Goal: Navigation & Orientation: Find specific page/section

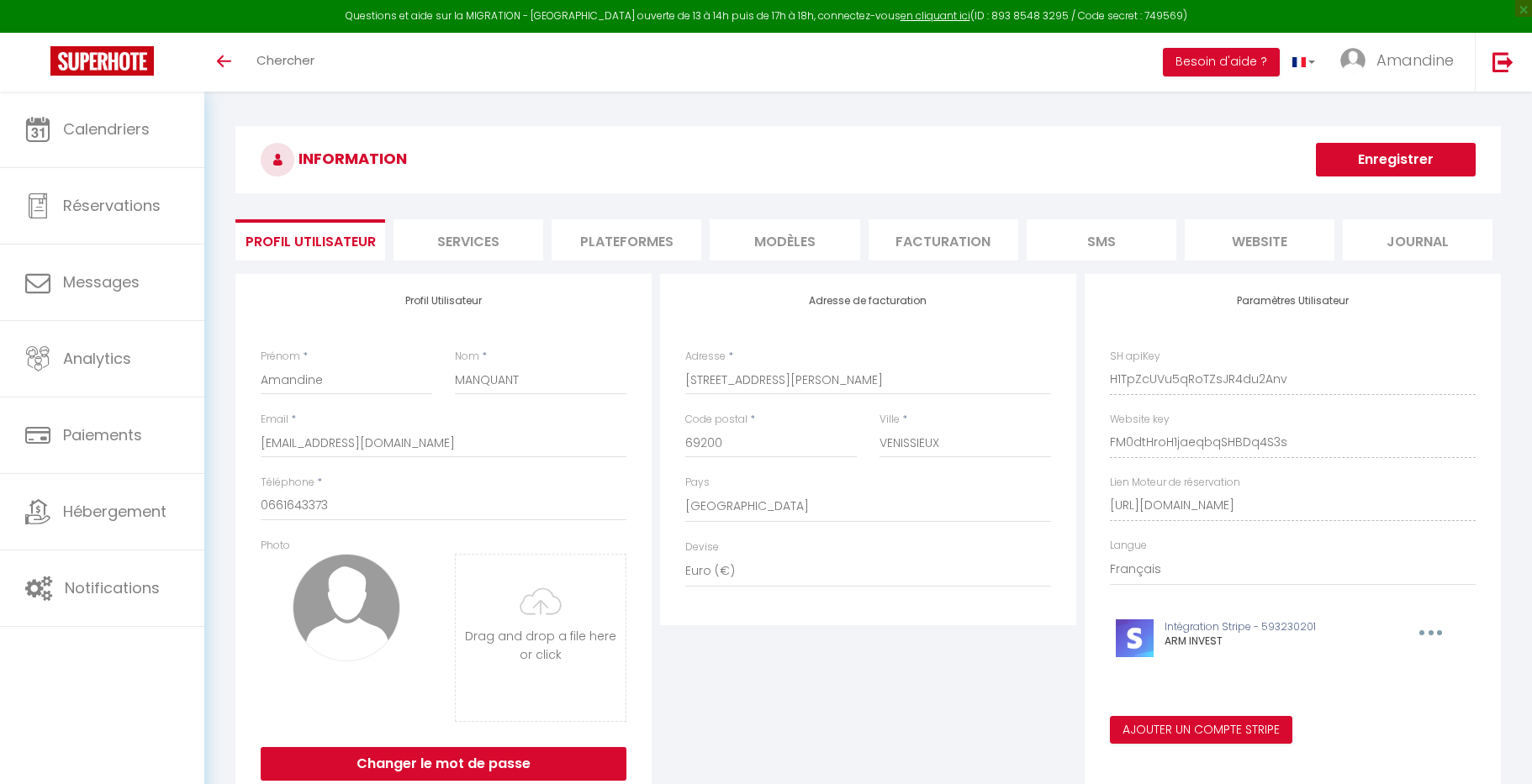
select select "28"
select select "fr"
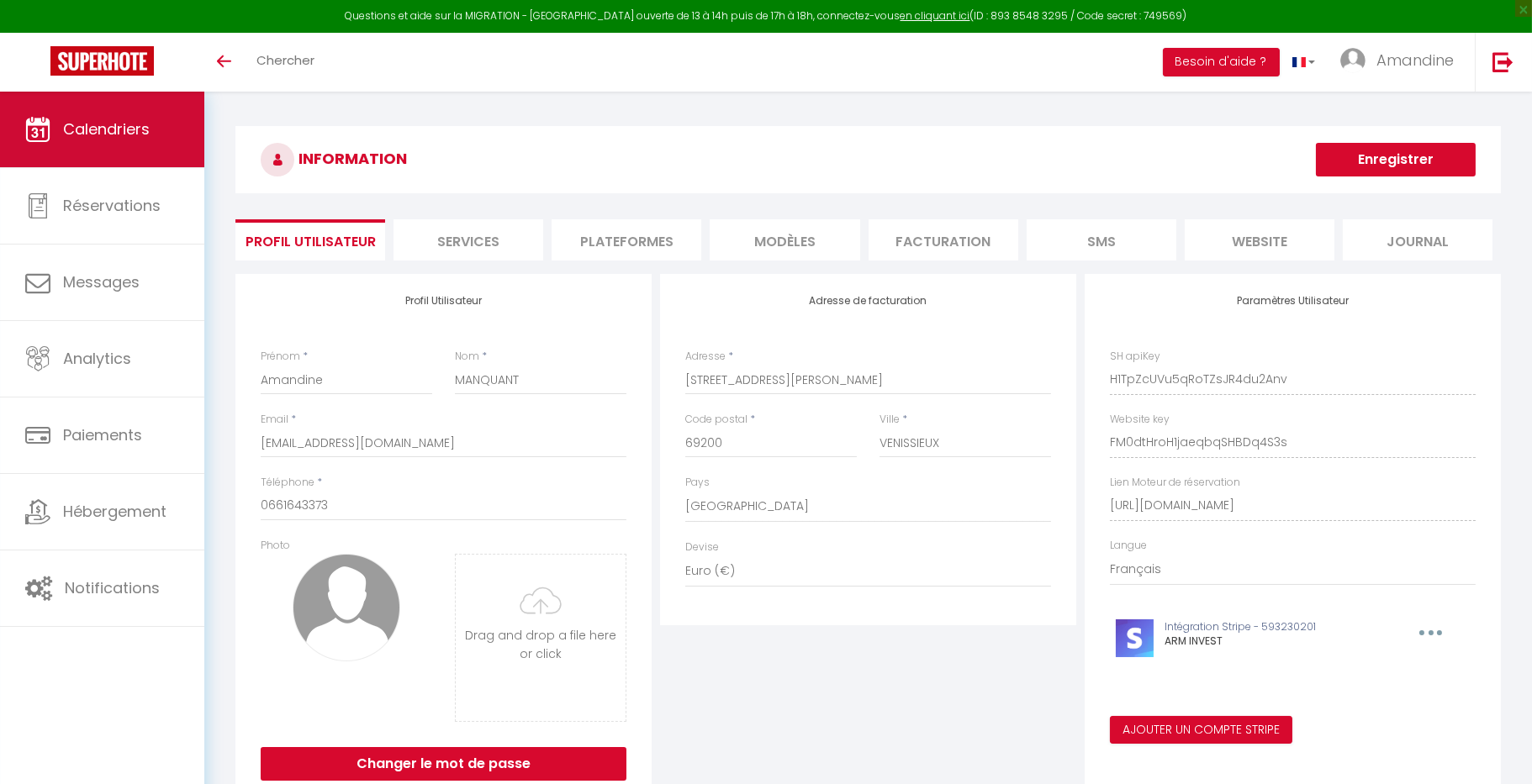
click at [75, 136] on span "Calendriers" at bounding box center [106, 128] width 86 height 21
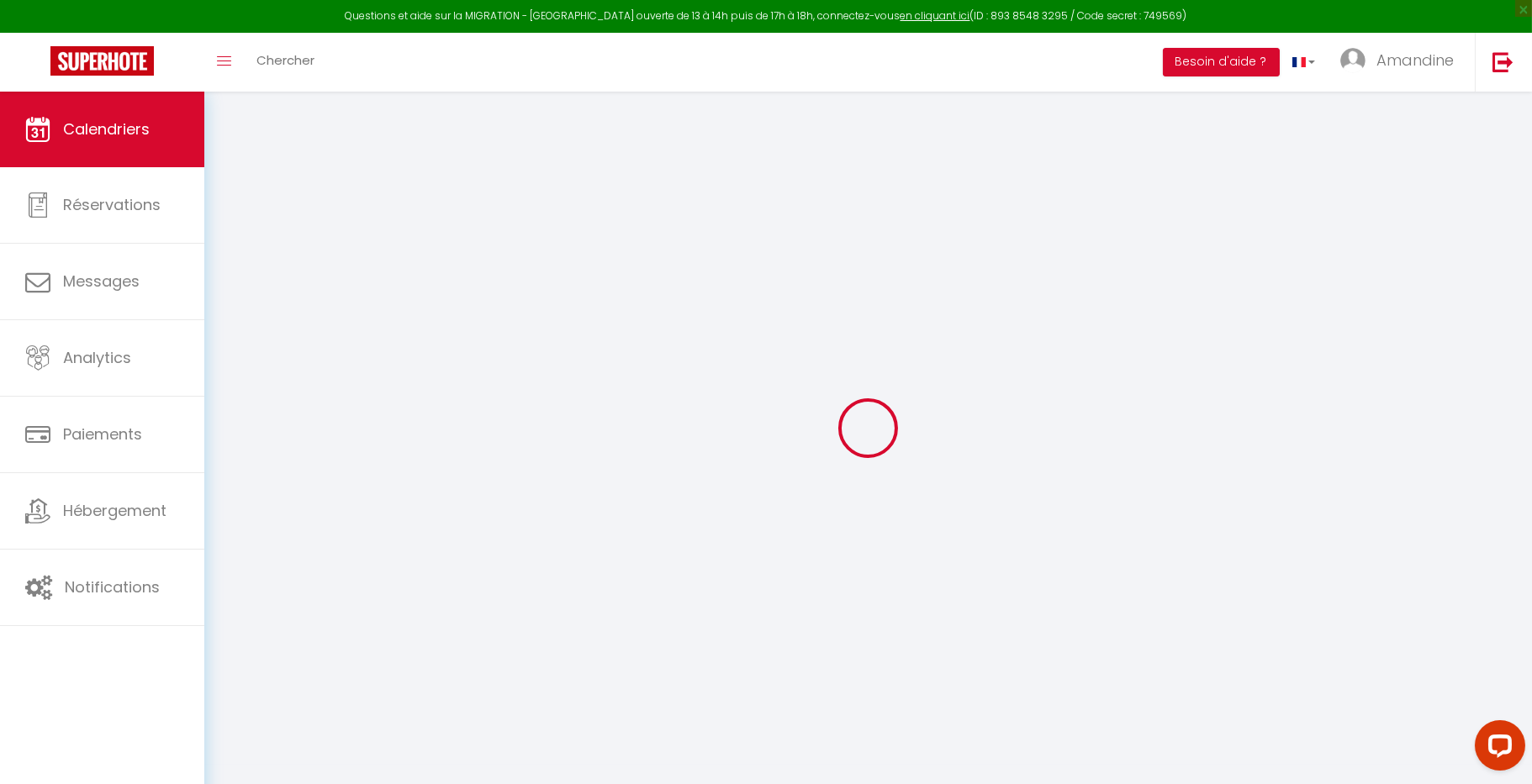
select select
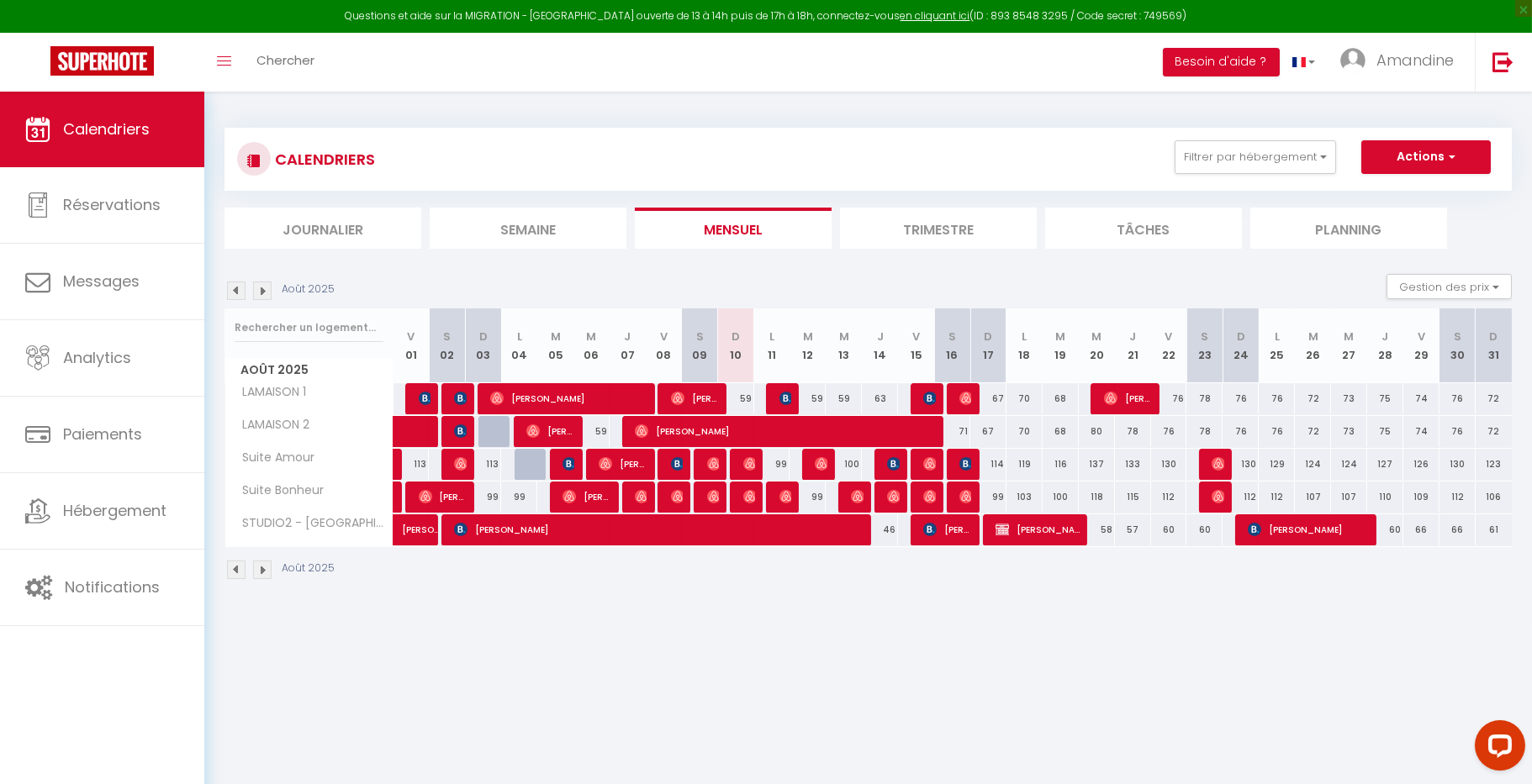
click at [817, 462] on img at bounding box center [821, 463] width 13 height 13
select select "OK"
select select "0"
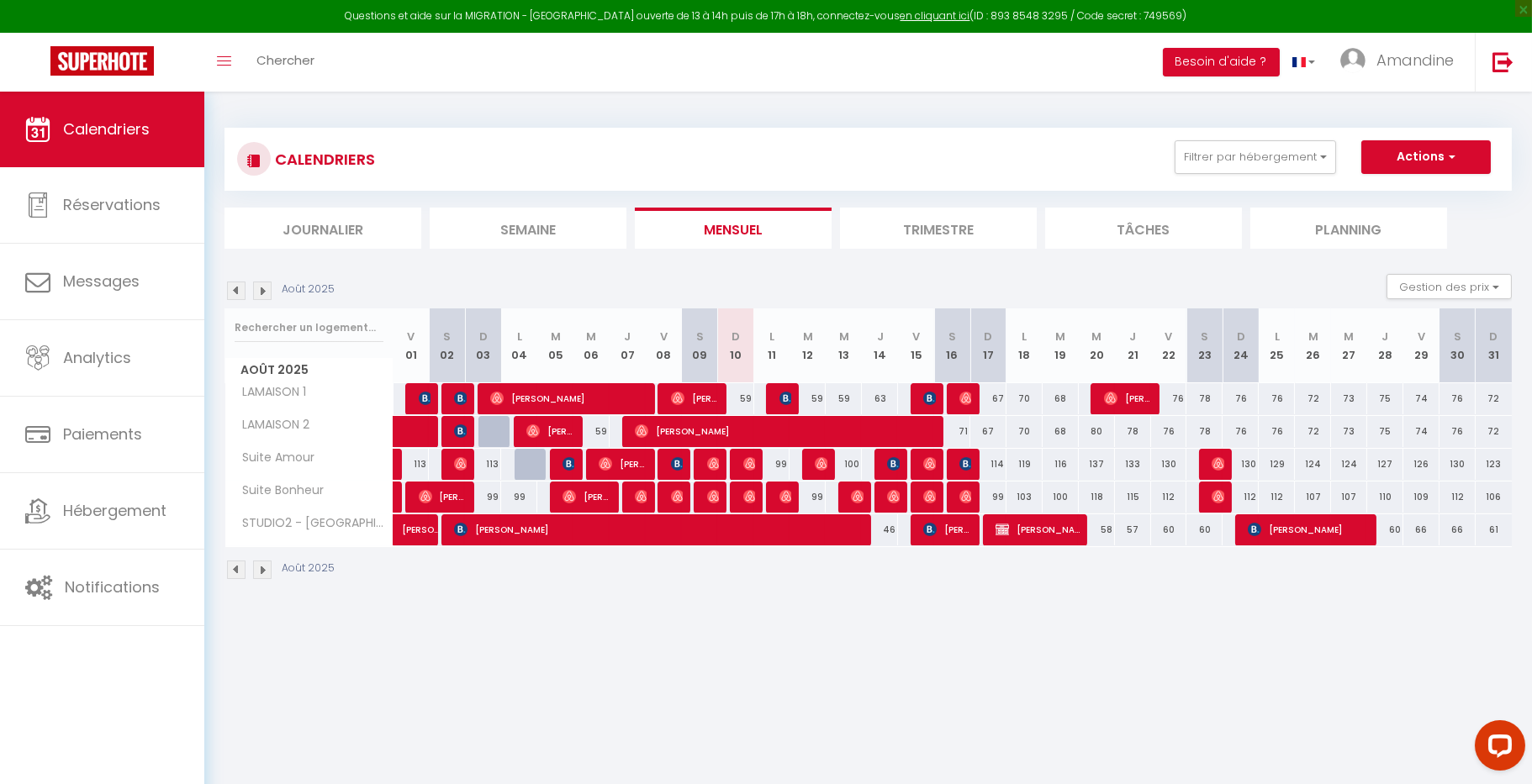
select select "1"
select select
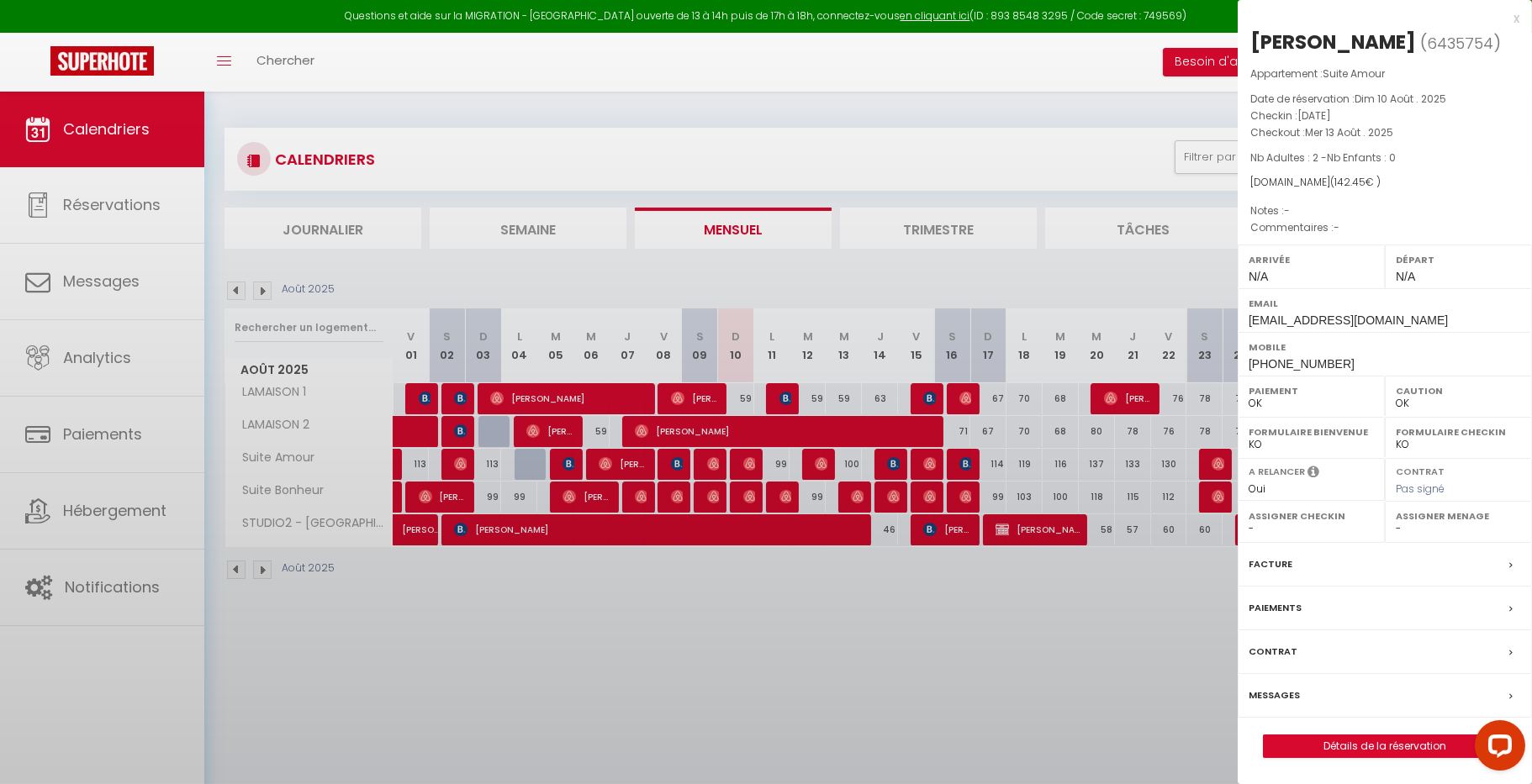
select select "32010"
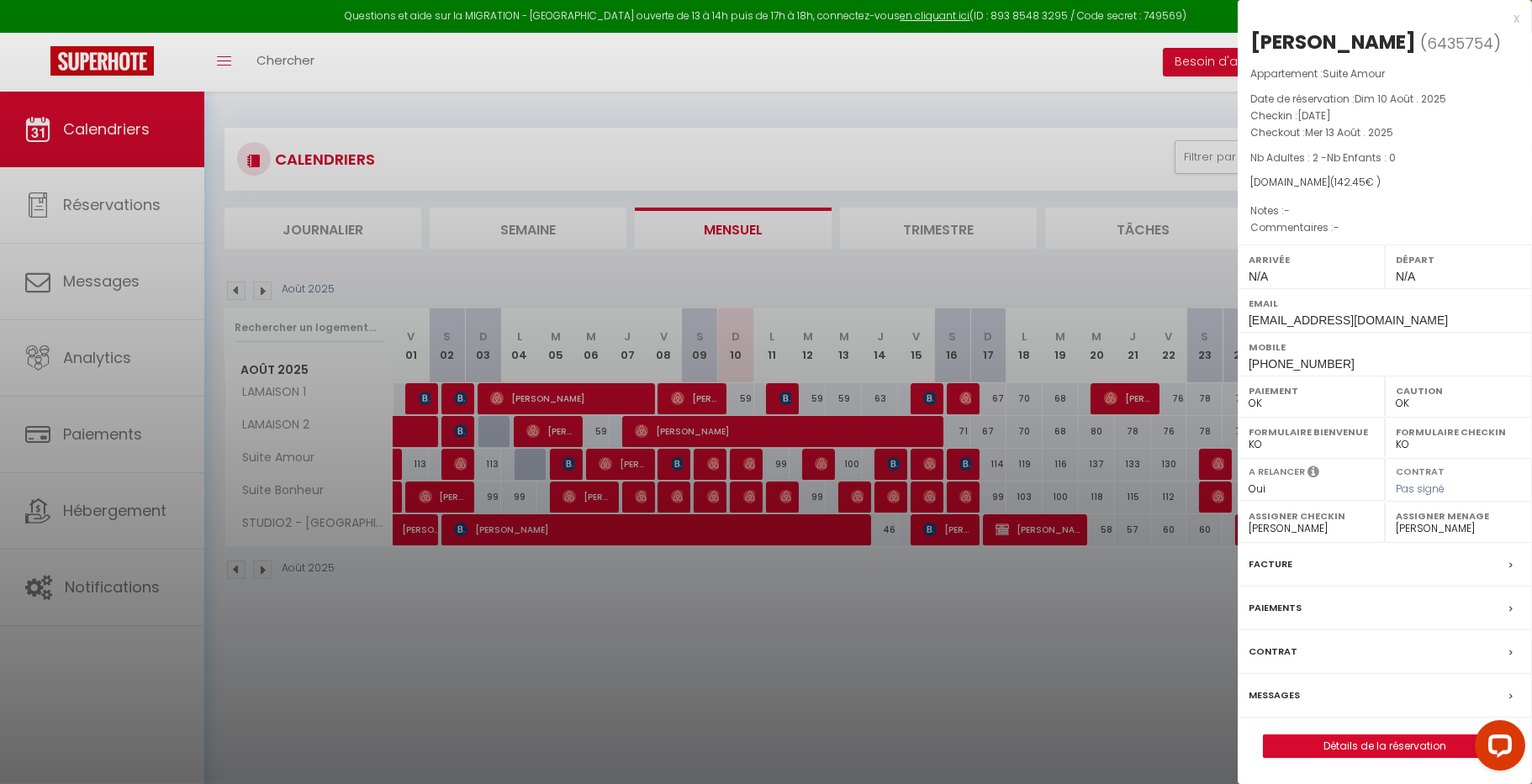
click at [817, 462] on div at bounding box center [766, 392] width 1532 height 784
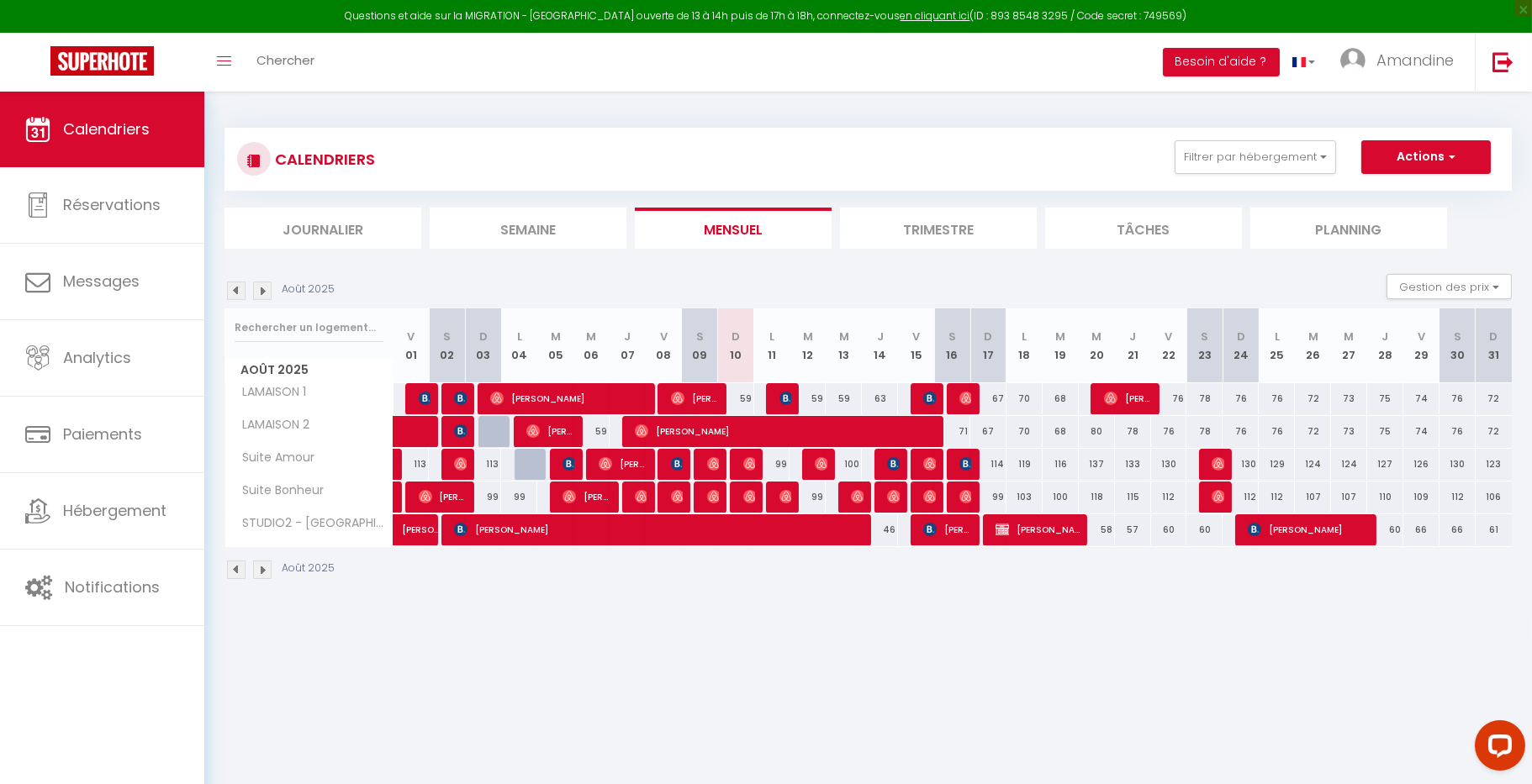
click at [849, 489] on div at bounding box center [856, 498] width 36 height 32
click at [852, 496] on img at bounding box center [857, 496] width 13 height 13
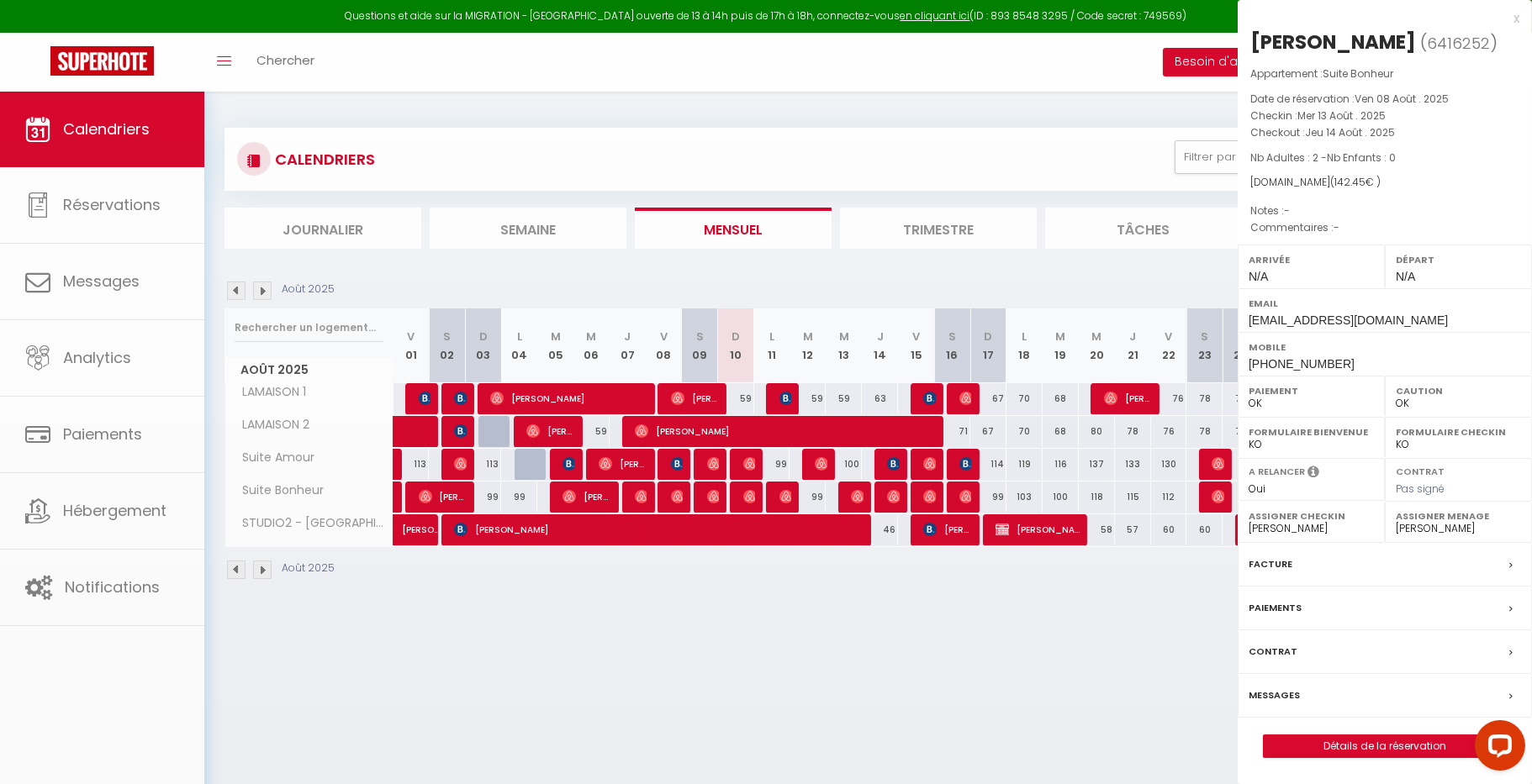
select select "45160"
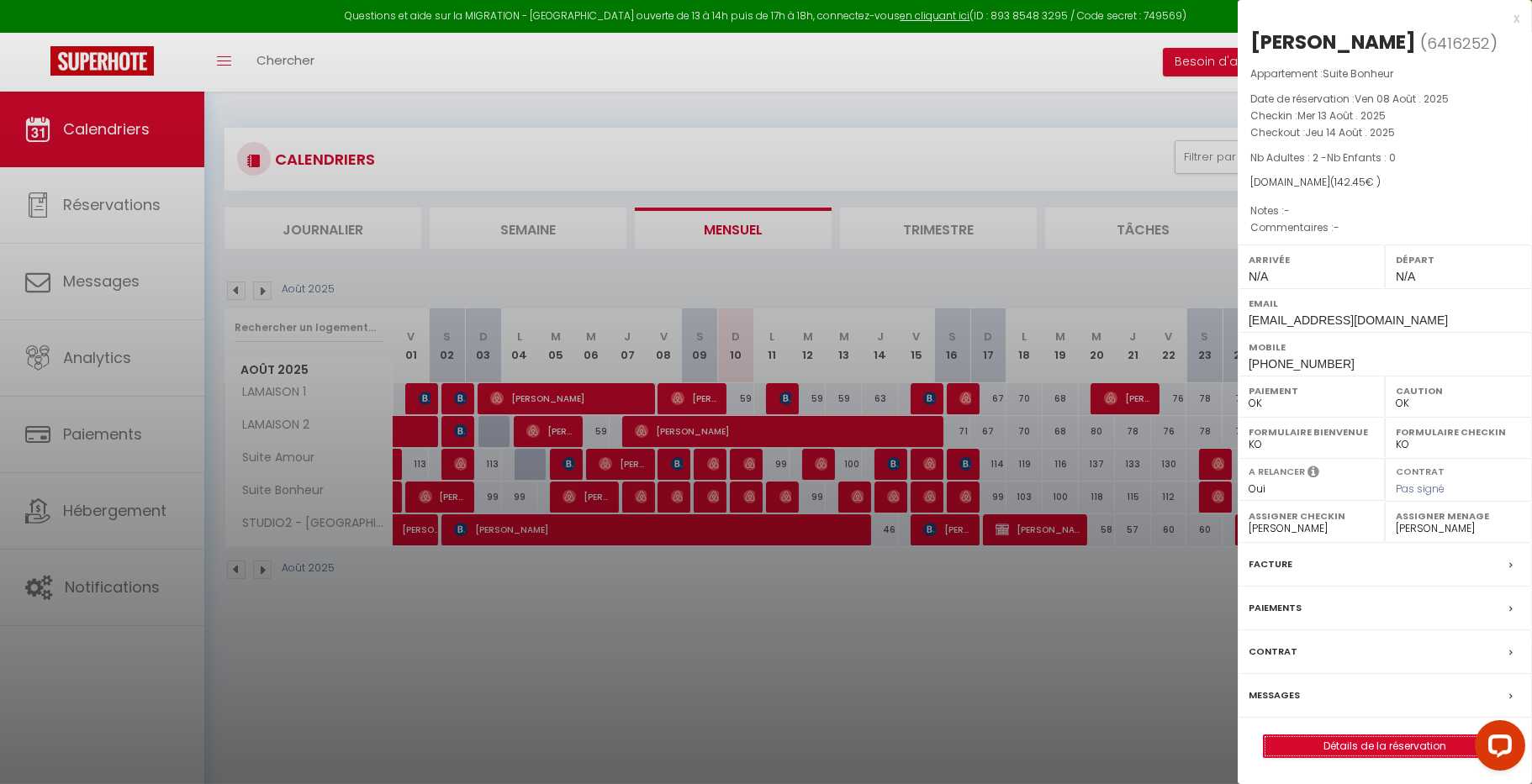
click at [1307, 738] on link "Détails de la réservation" at bounding box center [1384, 746] width 242 height 22
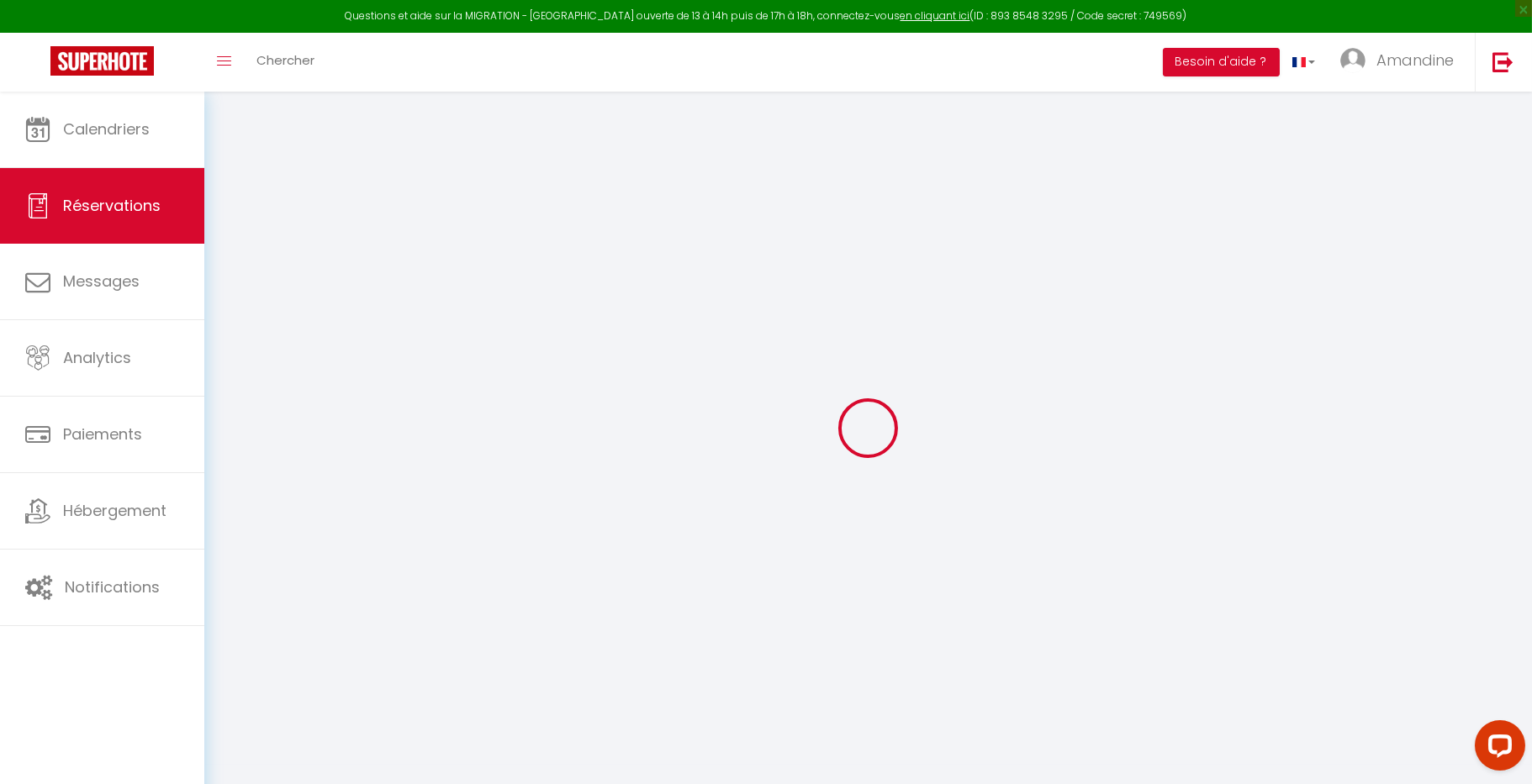
type input "[PERSON_NAME]"
type input "Iwaszkiw"
type input "[EMAIL_ADDRESS][DOMAIN_NAME]"
type input "[PHONE_NUMBER]"
select select
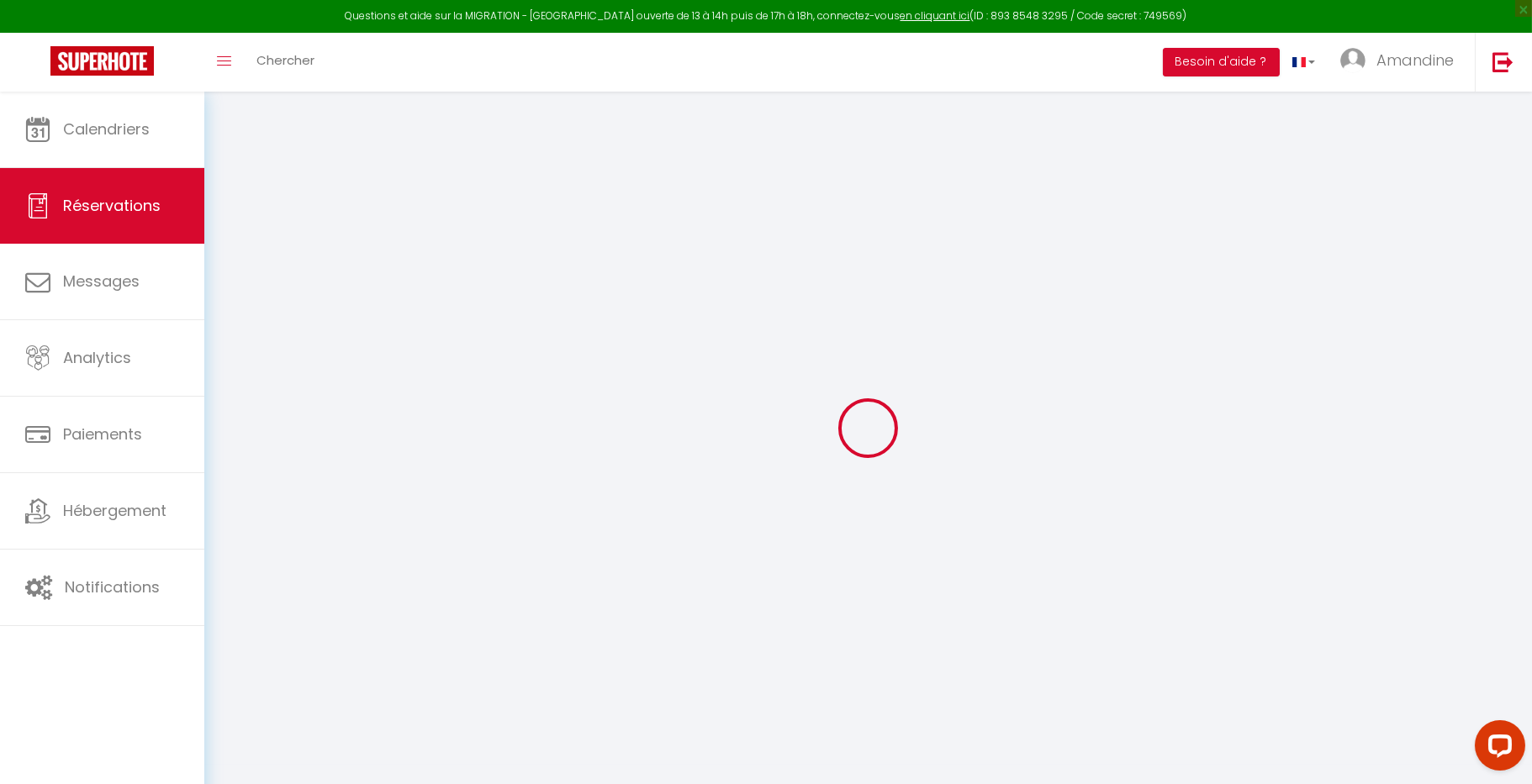
type input "24.66"
select select "54970"
select select "1"
select select
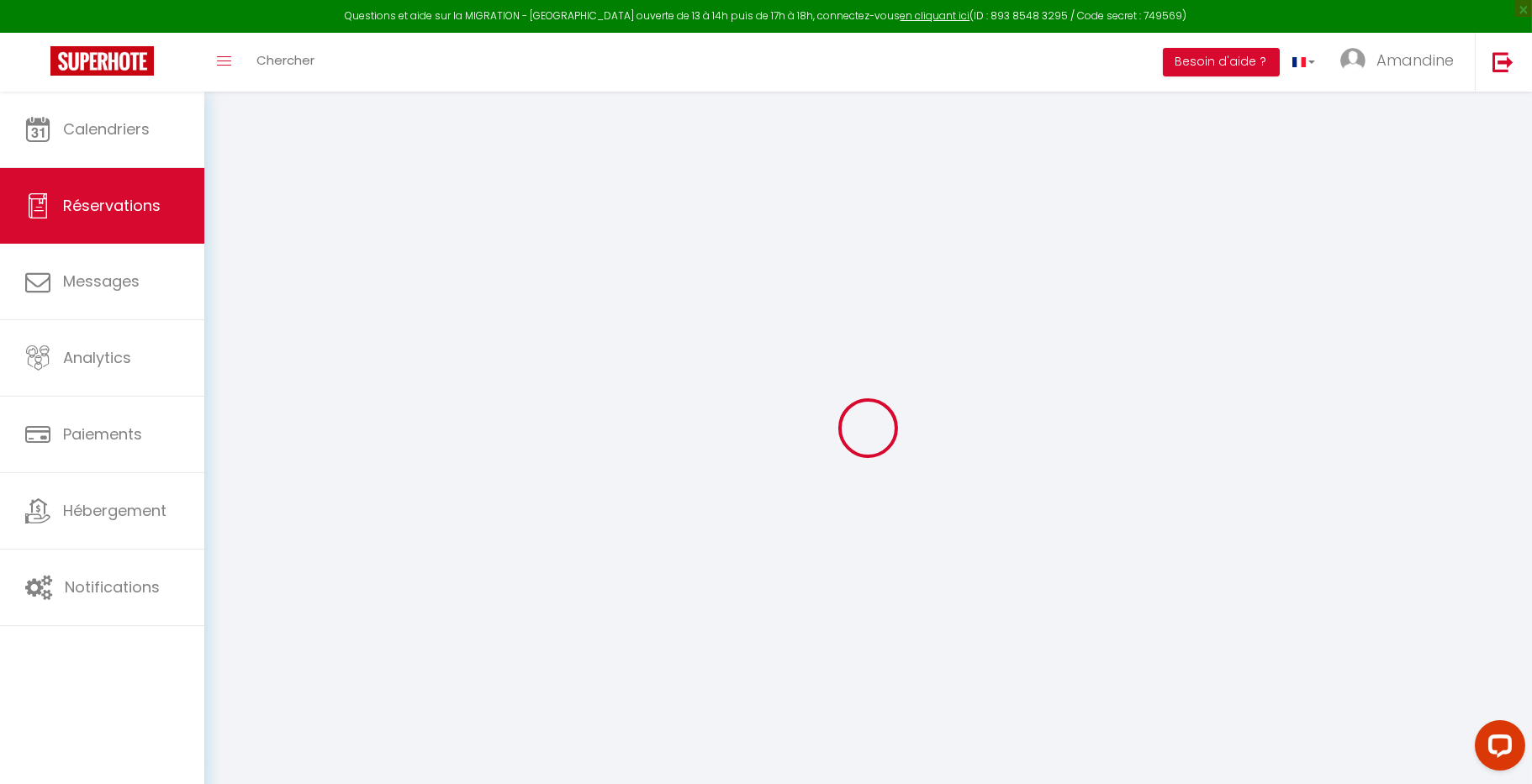
type input "2"
select select "12"
select select
type input "99"
checkbox input "false"
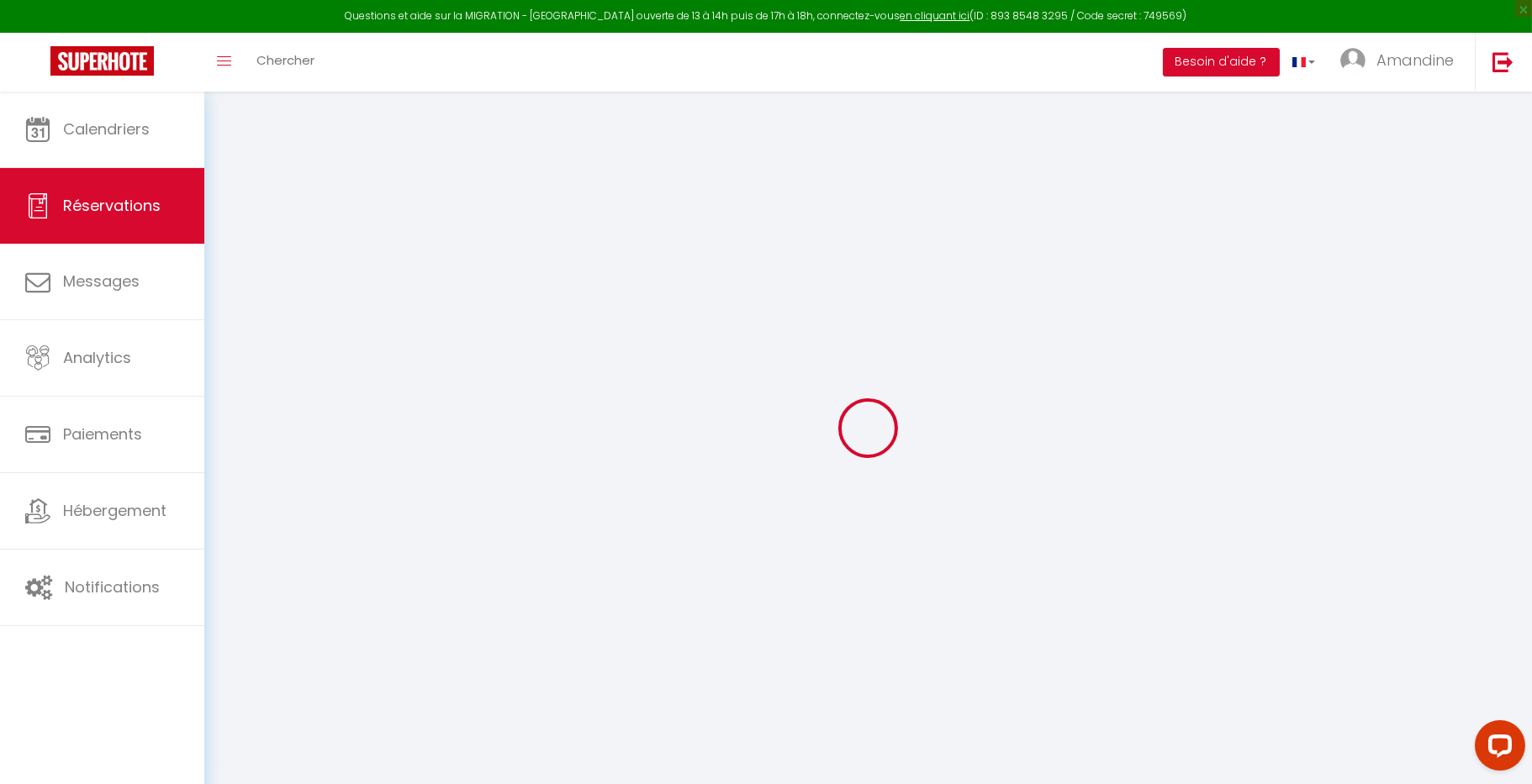
type input "0"
select select "1"
type input "0"
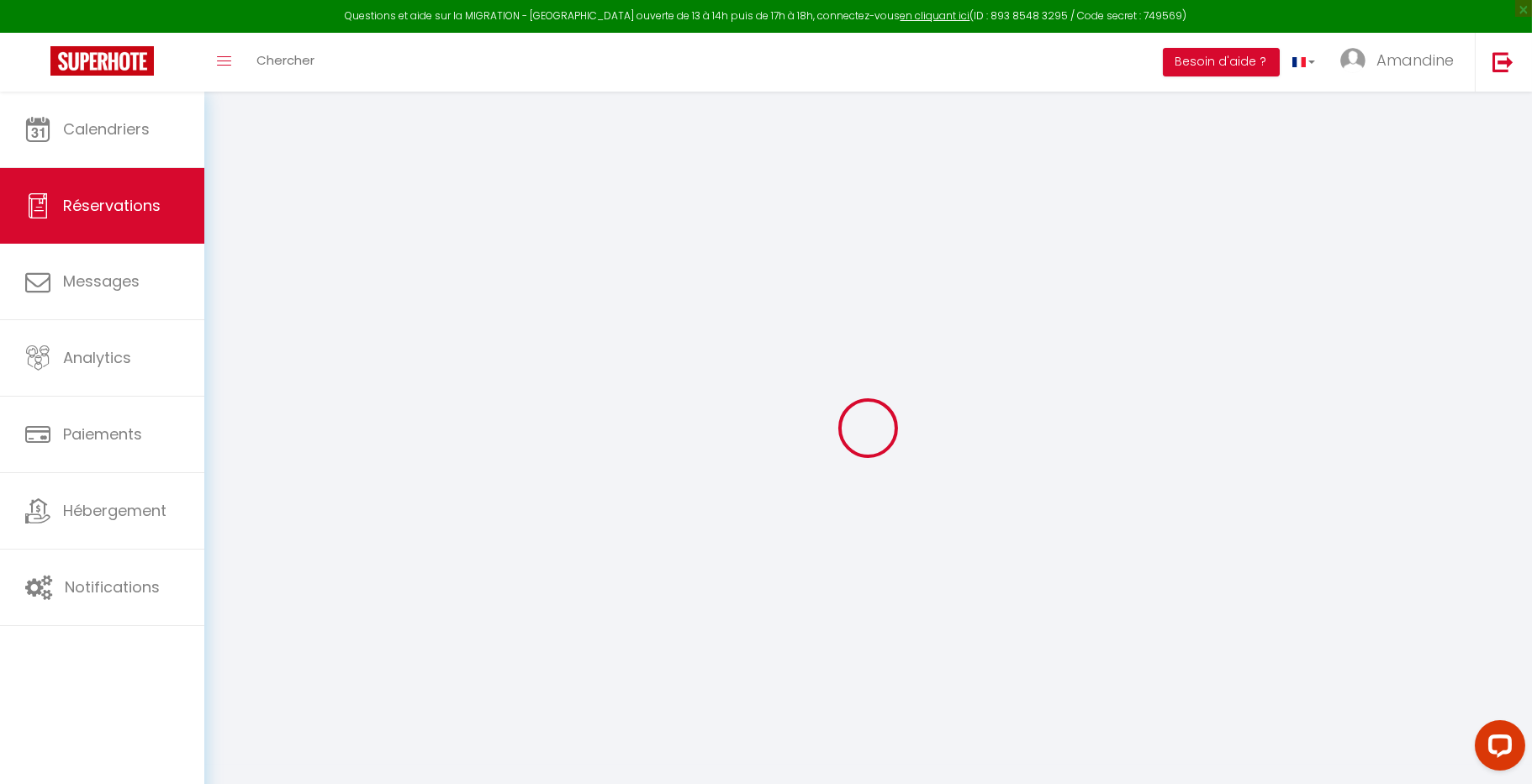
select select
select select "15"
checkbox input "false"
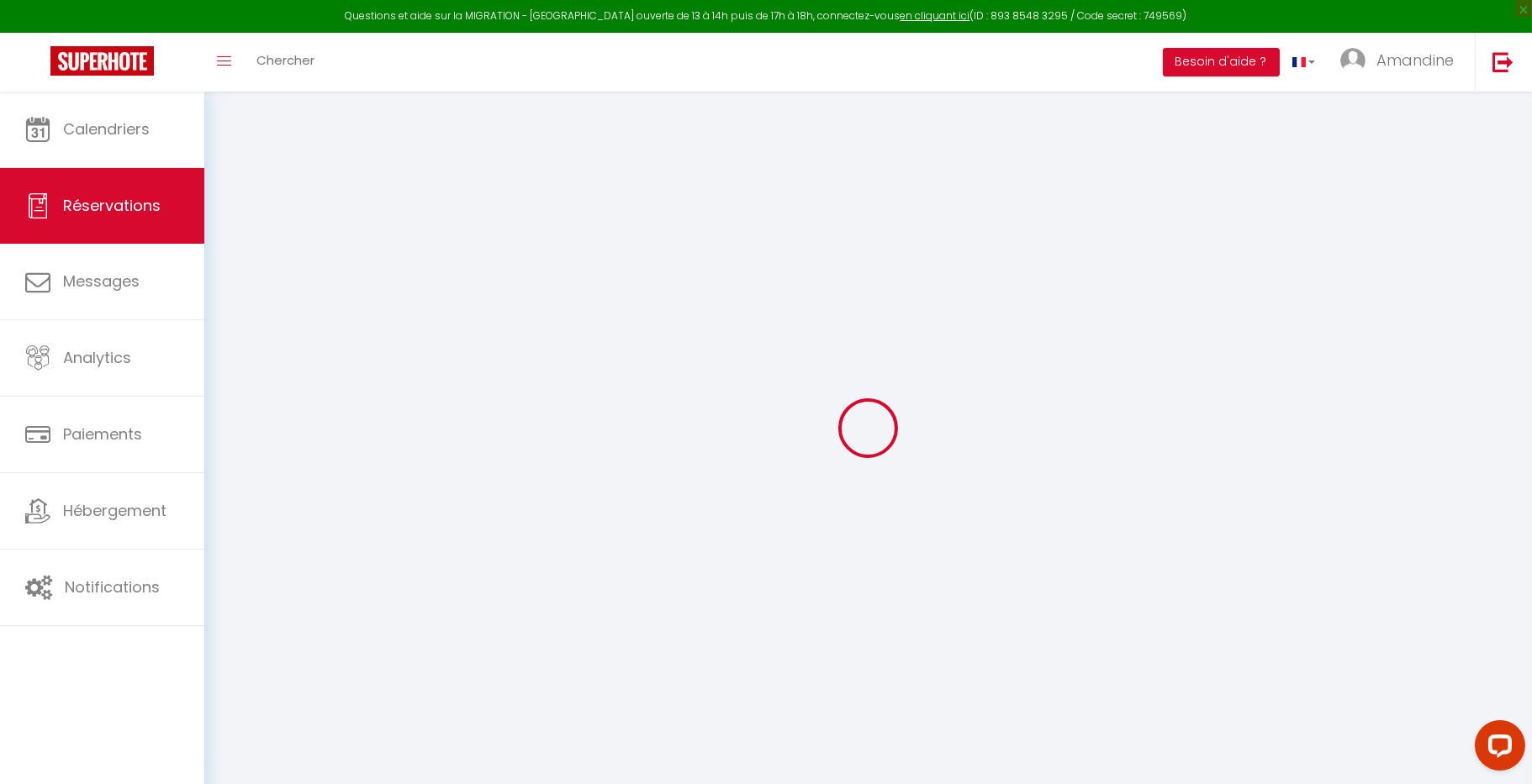
select select
checkbox input "false"
select select
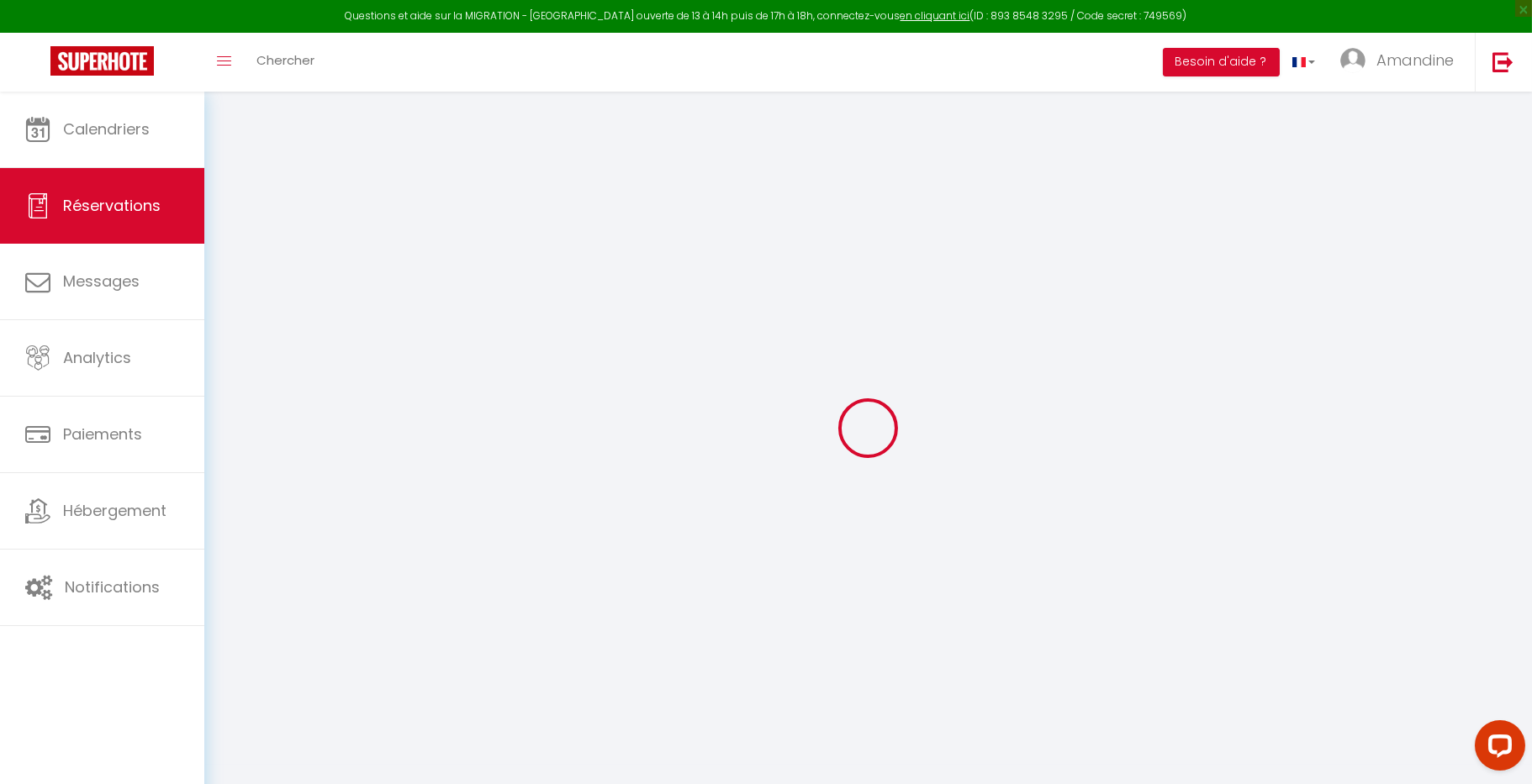
select select
checkbox input "false"
select select
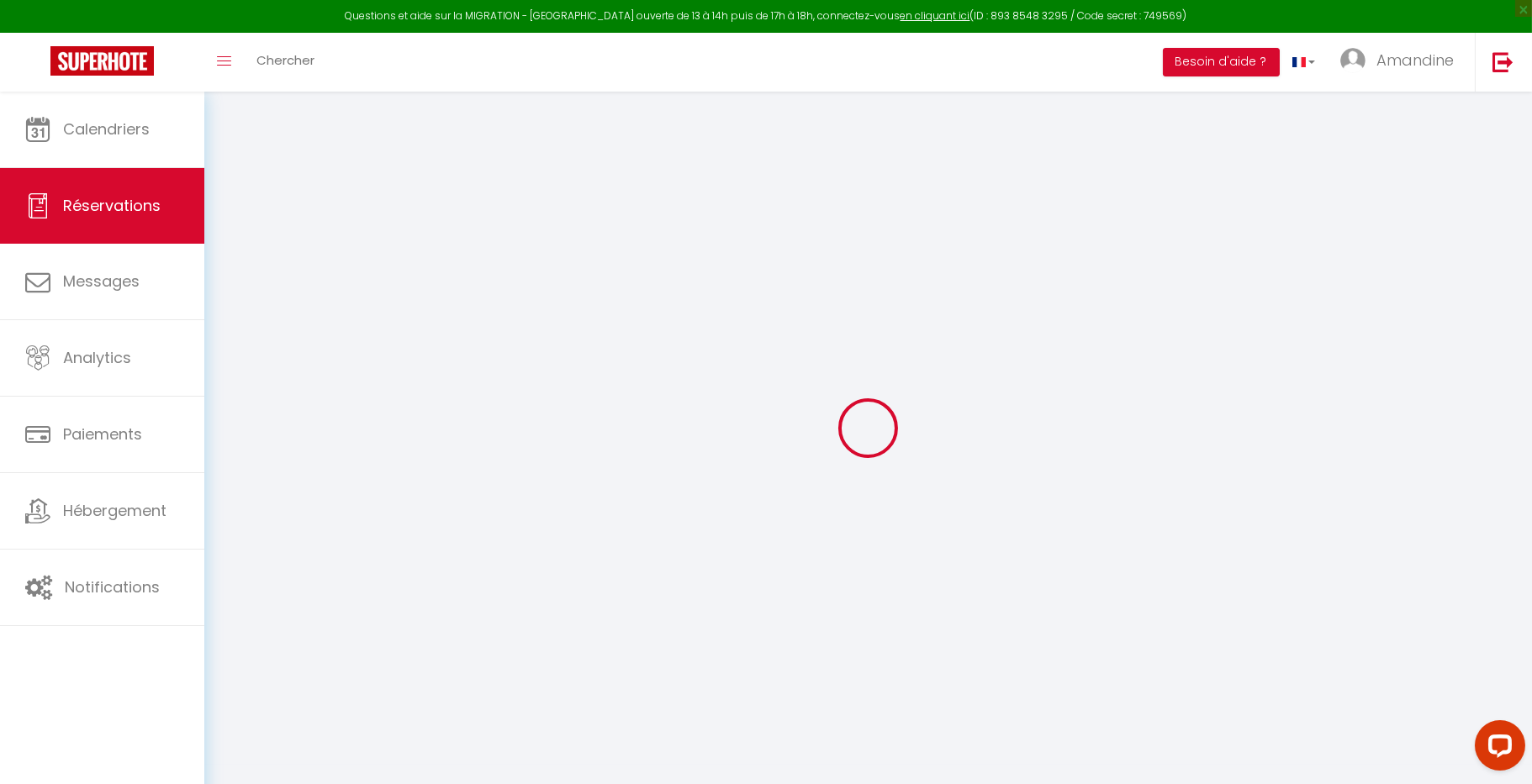
select select
checkbox input "false"
select select
type input "38"
type input "5.45"
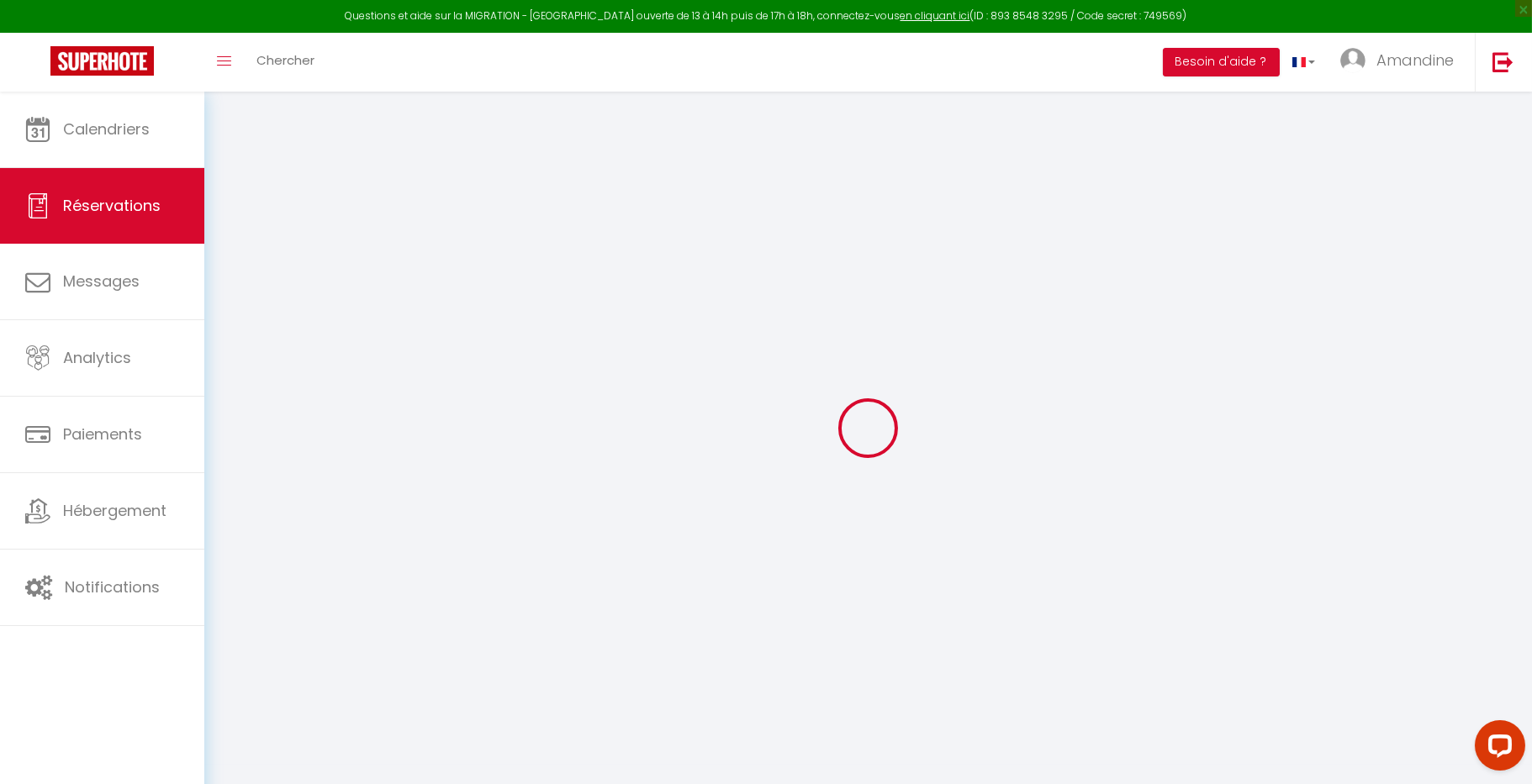
select select
checkbox input "false"
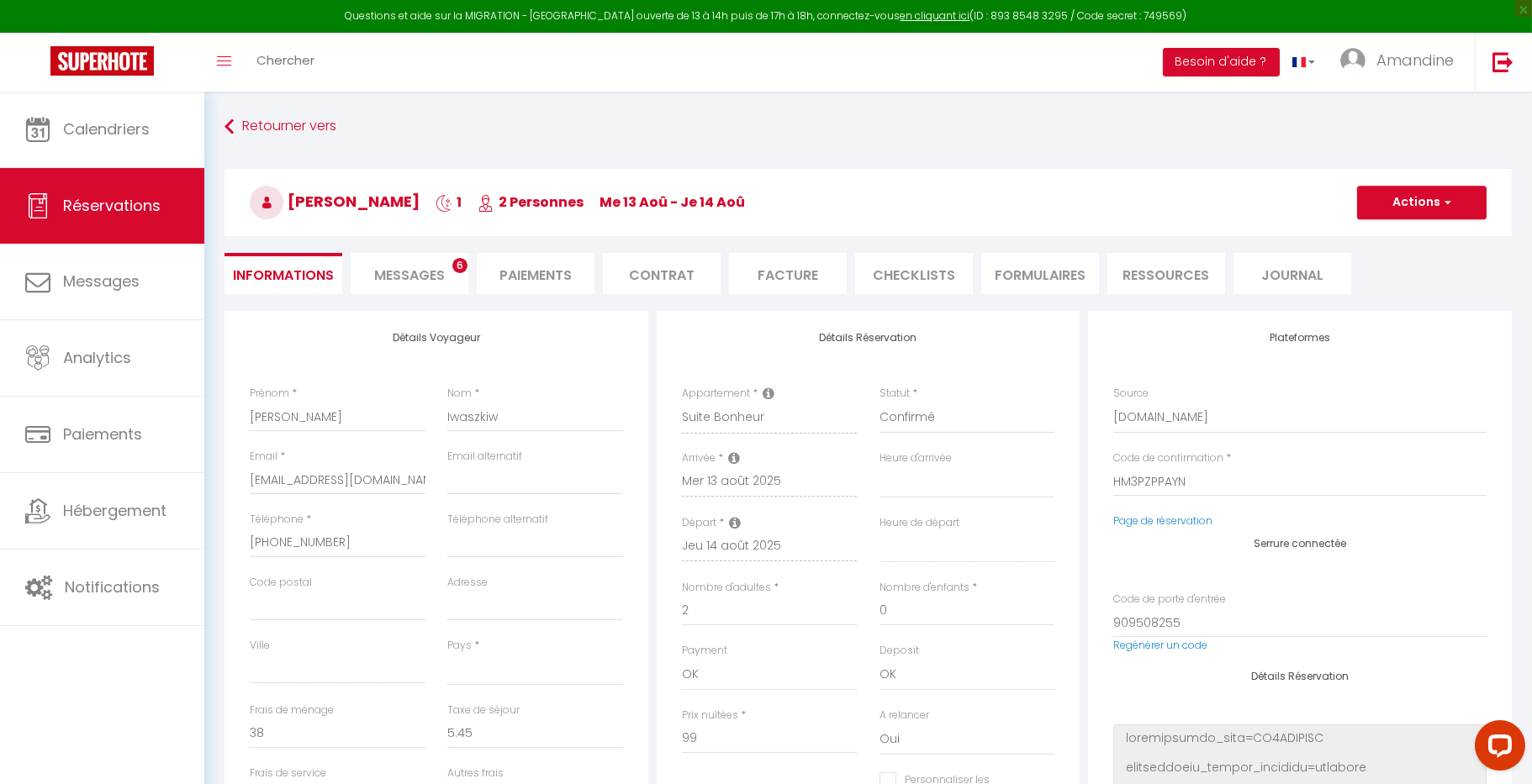
select select
checkbox input "false"
select select
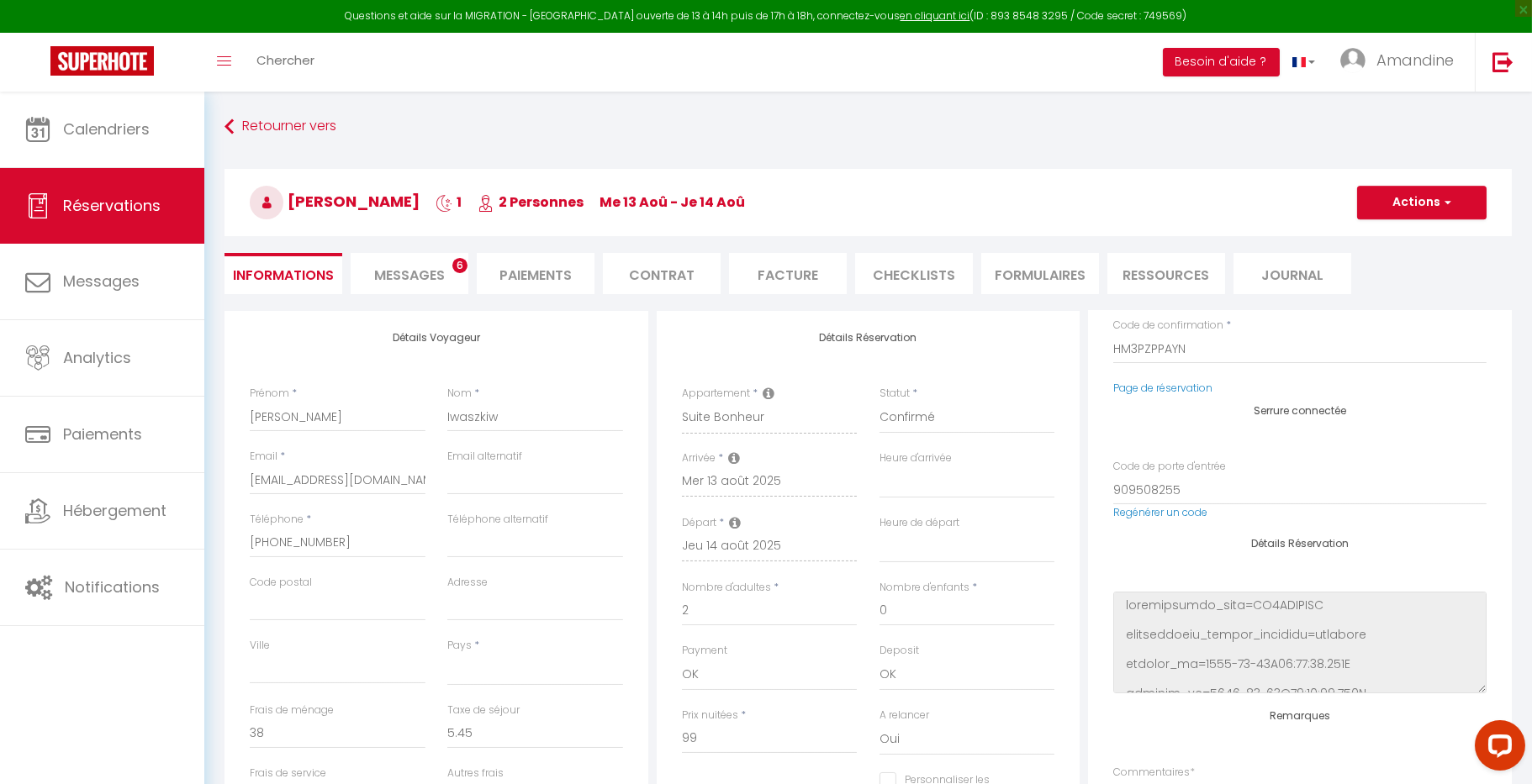
scroll to position [345, 0]
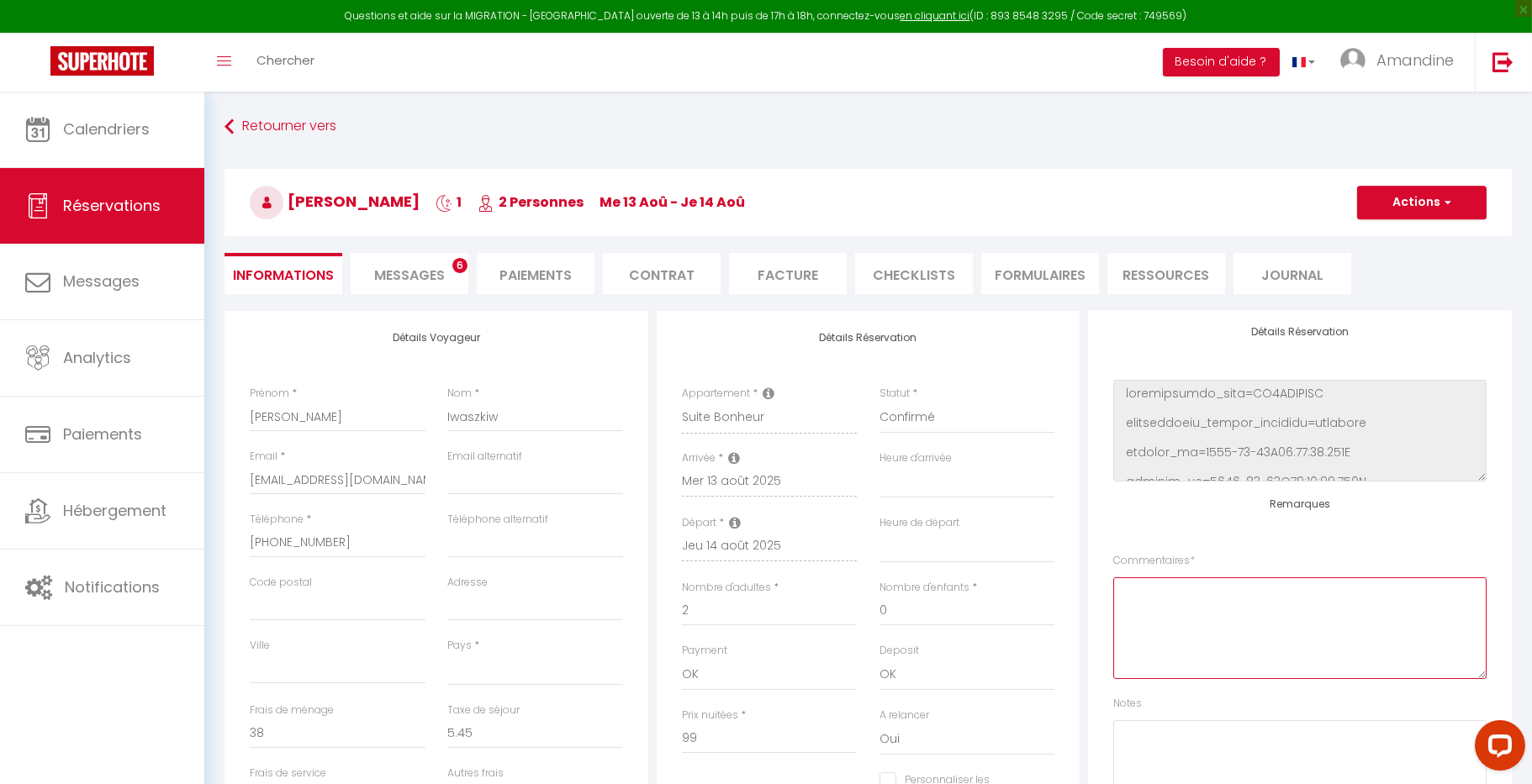
click at [1293, 613] on textarea at bounding box center [1299, 628] width 373 height 101
type textarea "Décoration romantique"
click at [1439, 176] on h3 "[PERSON_NAME] 1 2 Personnes me 13 Aoû - je 14 [PERSON_NAME]" at bounding box center [868, 202] width 1287 height 67
click at [1439, 205] on button "Actions" at bounding box center [1421, 202] width 129 height 33
click at [1427, 233] on link "Enregistrer" at bounding box center [1404, 239] width 133 height 22
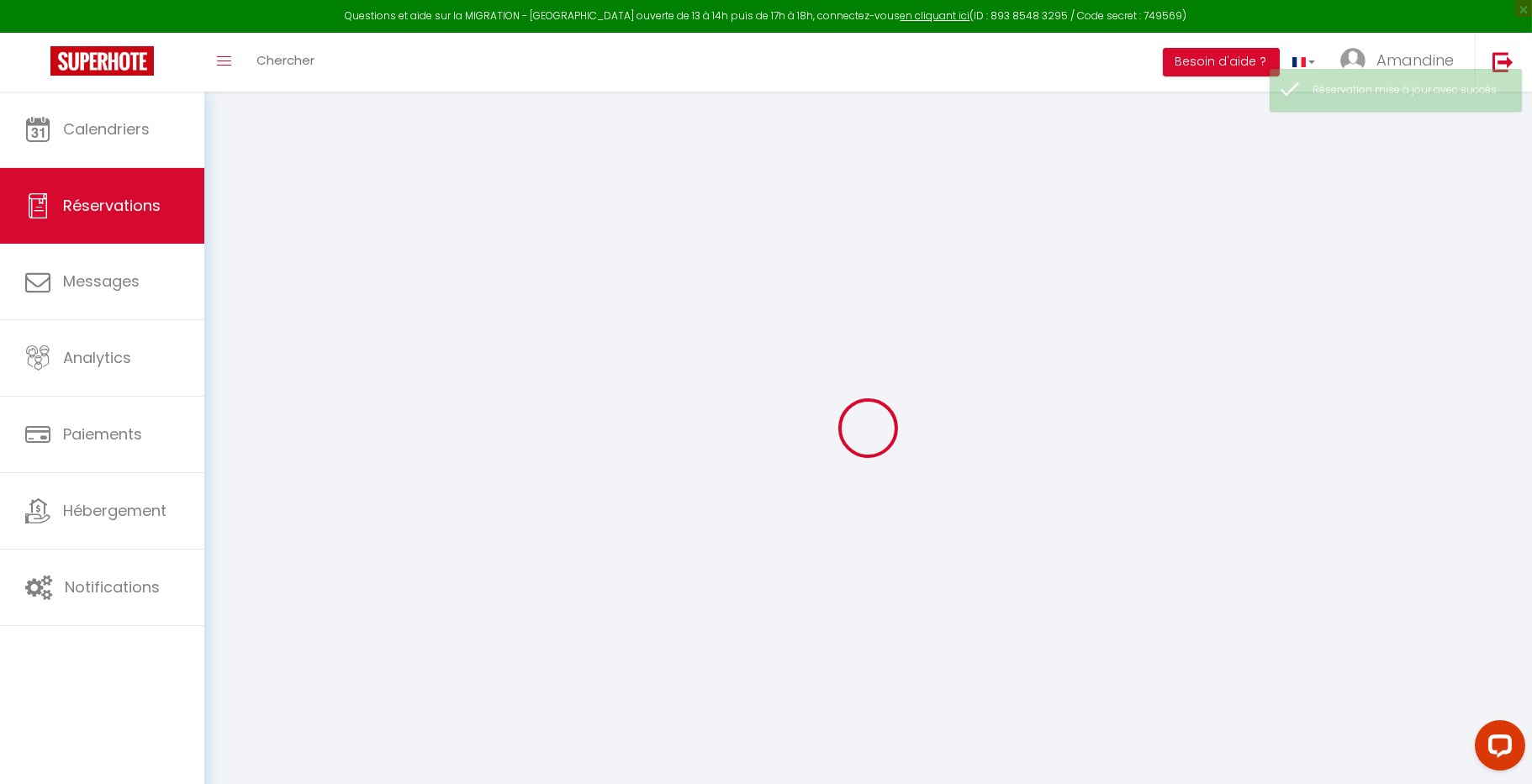
select select "all"
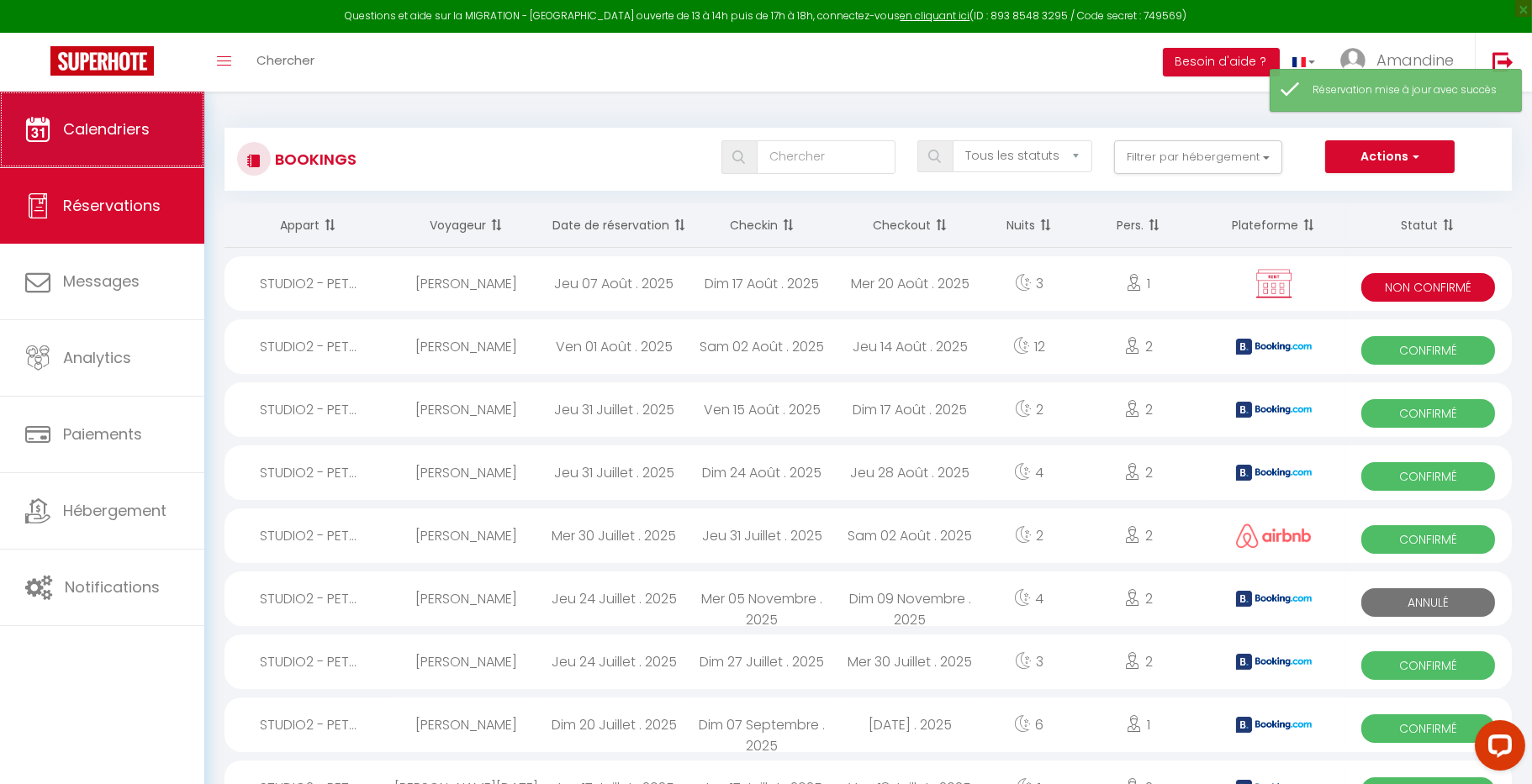
click at [114, 119] on link "Calendriers" at bounding box center [102, 129] width 204 height 75
